Goal: Book appointment/travel/reservation

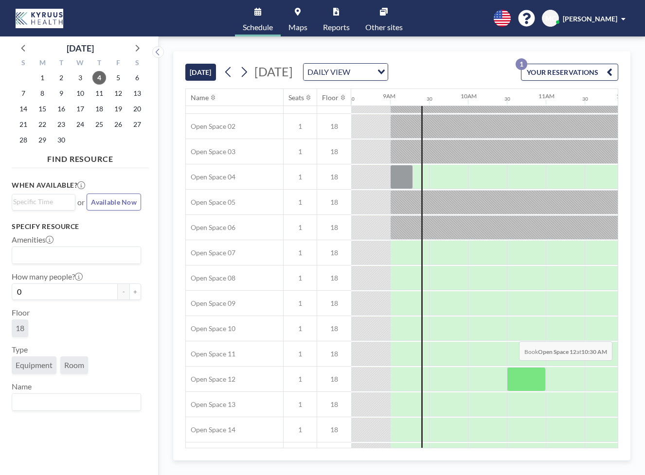
scroll to position [0, 661]
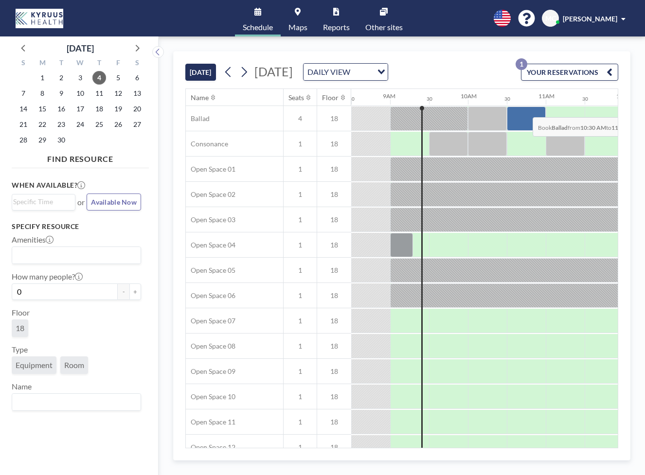
click at [525, 110] on div at bounding box center [526, 118] width 39 height 24
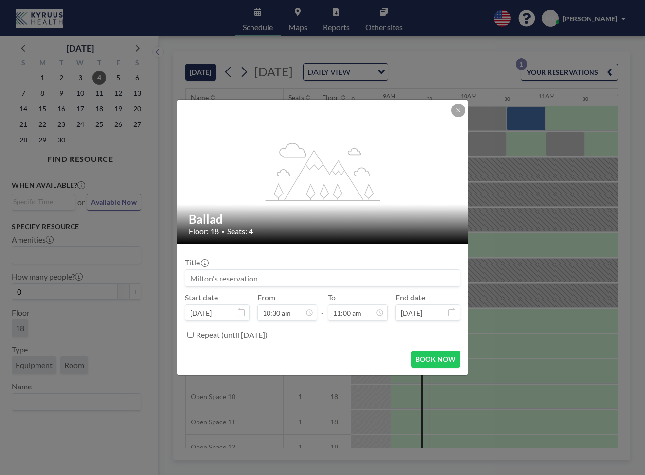
click at [558, 117] on div "flex-grow: 1.2; Ballad Floor: 18 • Seats: 4 Title Start date [DATE] From 10:30 …" at bounding box center [322, 237] width 645 height 475
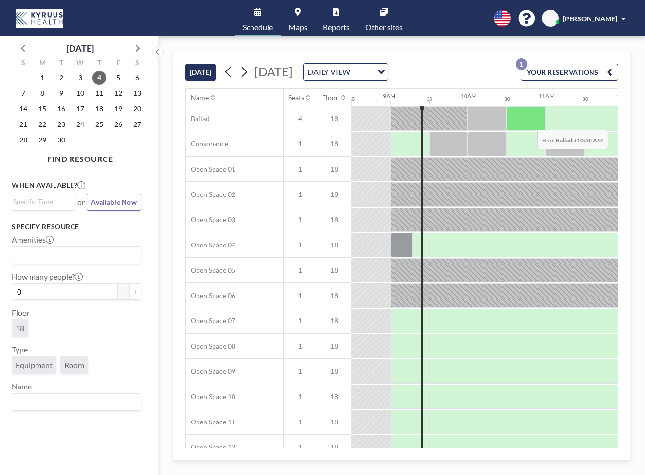
click at [529, 123] on div at bounding box center [526, 118] width 39 height 24
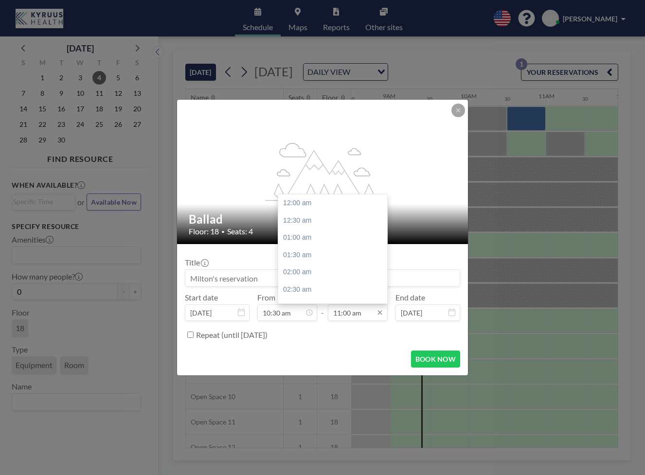
scroll to position [381, 0]
click at [343, 311] on input "11:00 am" at bounding box center [358, 312] width 60 height 17
click at [314, 220] on div "11:30 am" at bounding box center [335, 221] width 114 height 18
type input "11:30 am"
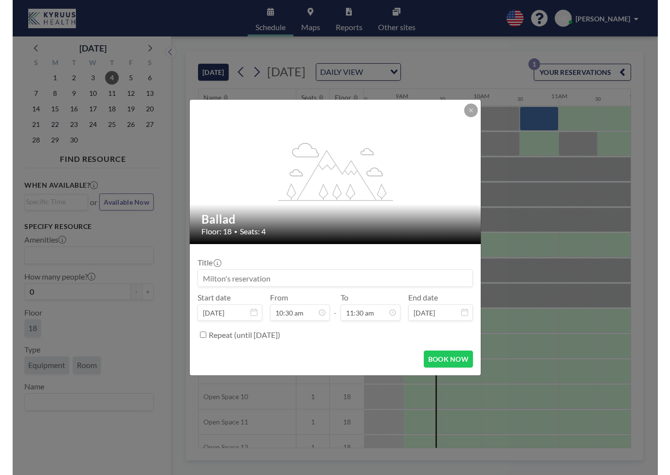
scroll to position [398, 0]
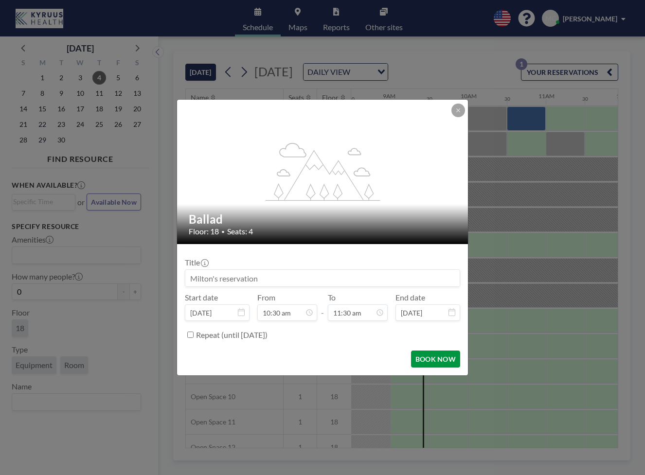
click at [425, 359] on button "BOOK NOW" at bounding box center [435, 359] width 49 height 17
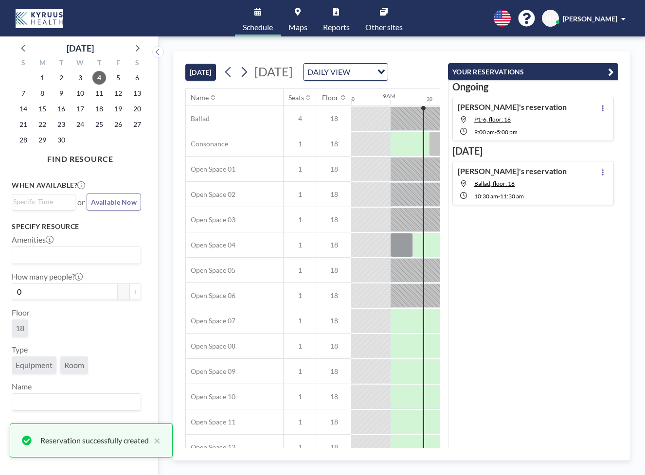
click at [590, 70] on button "YOUR RESERVATIONS" at bounding box center [533, 71] width 170 height 17
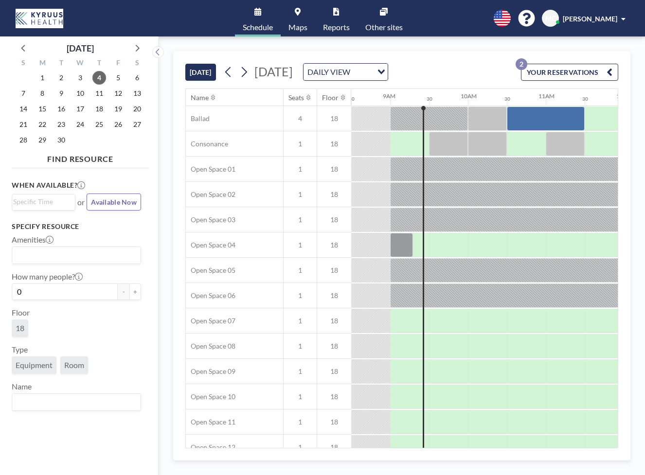
click at [590, 73] on button "YOUR RESERVATIONS 2" at bounding box center [569, 72] width 97 height 17
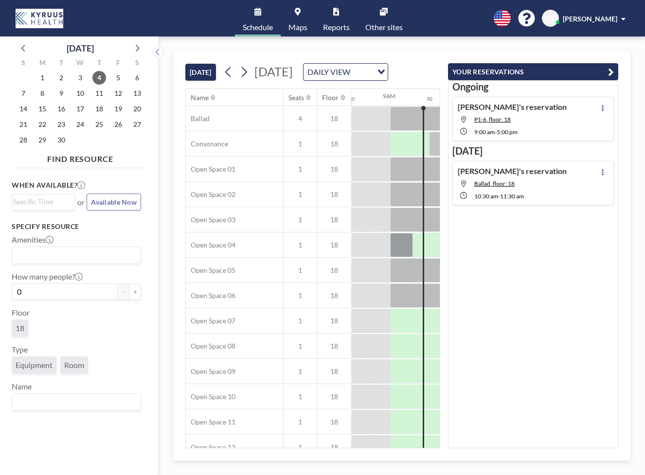
click at [589, 70] on button "YOUR RESERVATIONS" at bounding box center [533, 71] width 170 height 17
